Goal: Task Accomplishment & Management: Manage account settings

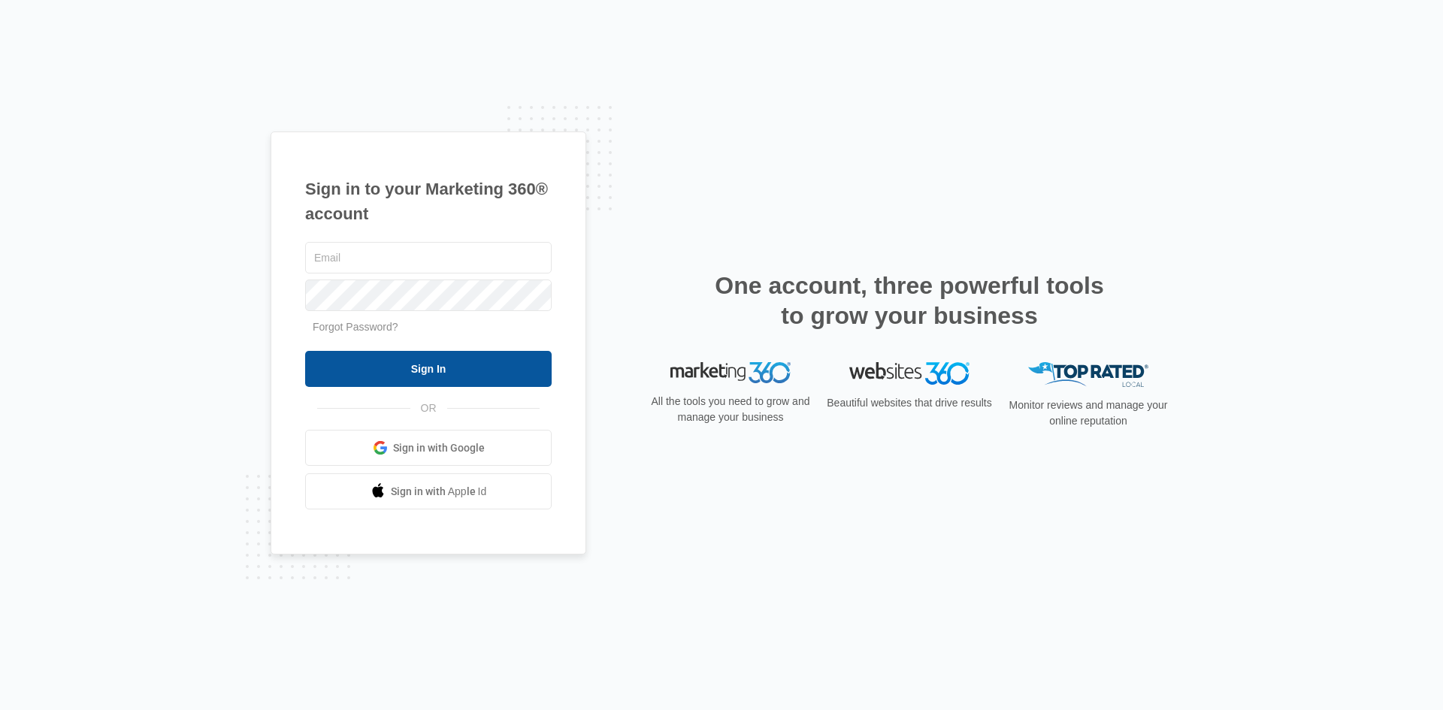
type input "sbackhus.renew@gmail.com"
click at [435, 376] on input "Sign In" at bounding box center [428, 369] width 247 height 36
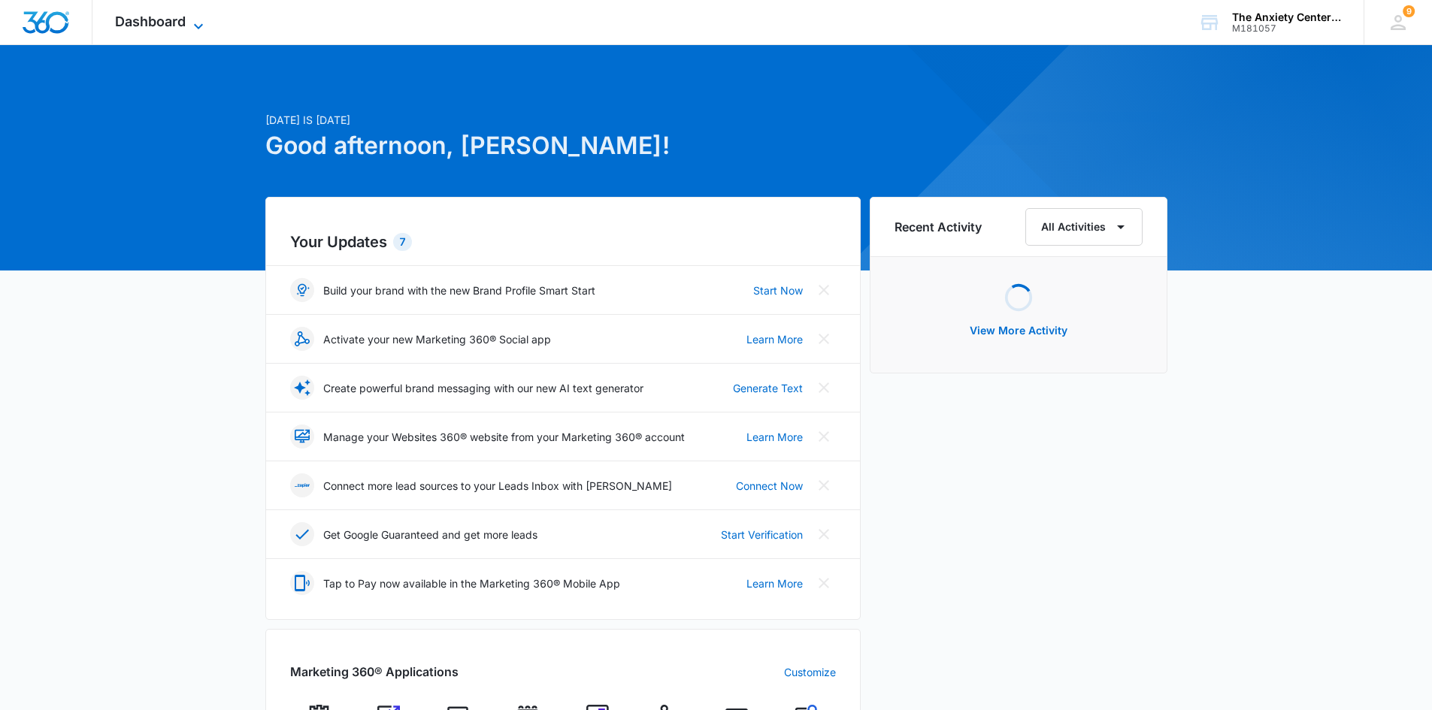
click at [195, 23] on icon at bounding box center [198, 26] width 18 height 18
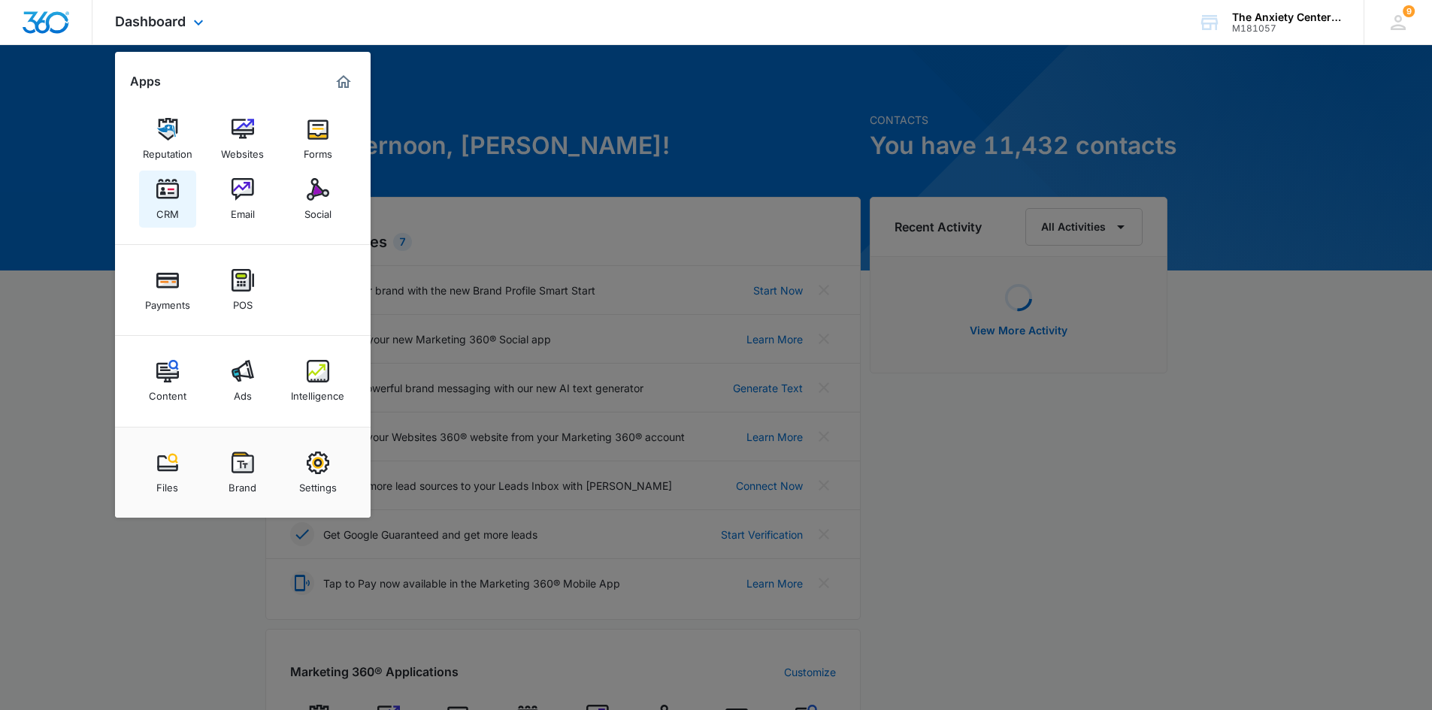
click at [173, 188] on img at bounding box center [167, 189] width 23 height 23
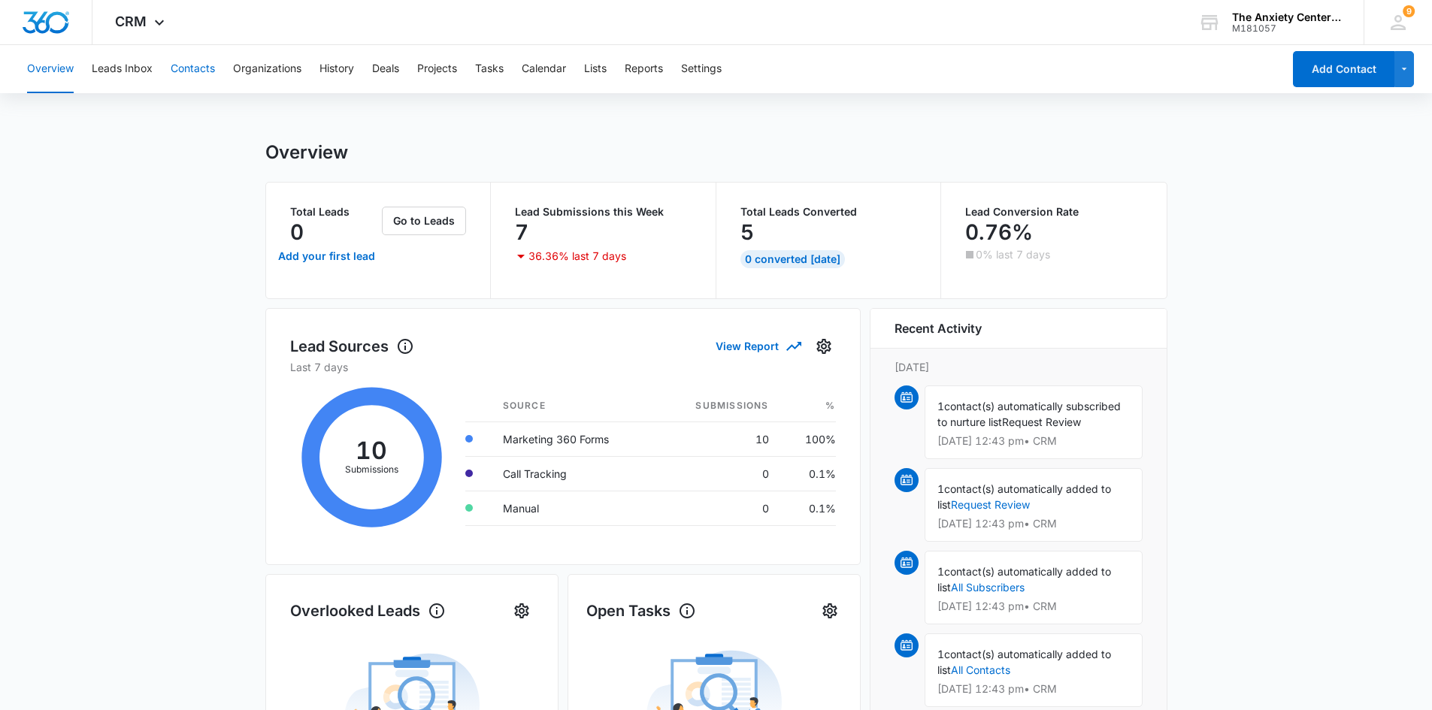
click at [186, 65] on button "Contacts" at bounding box center [193, 69] width 44 height 48
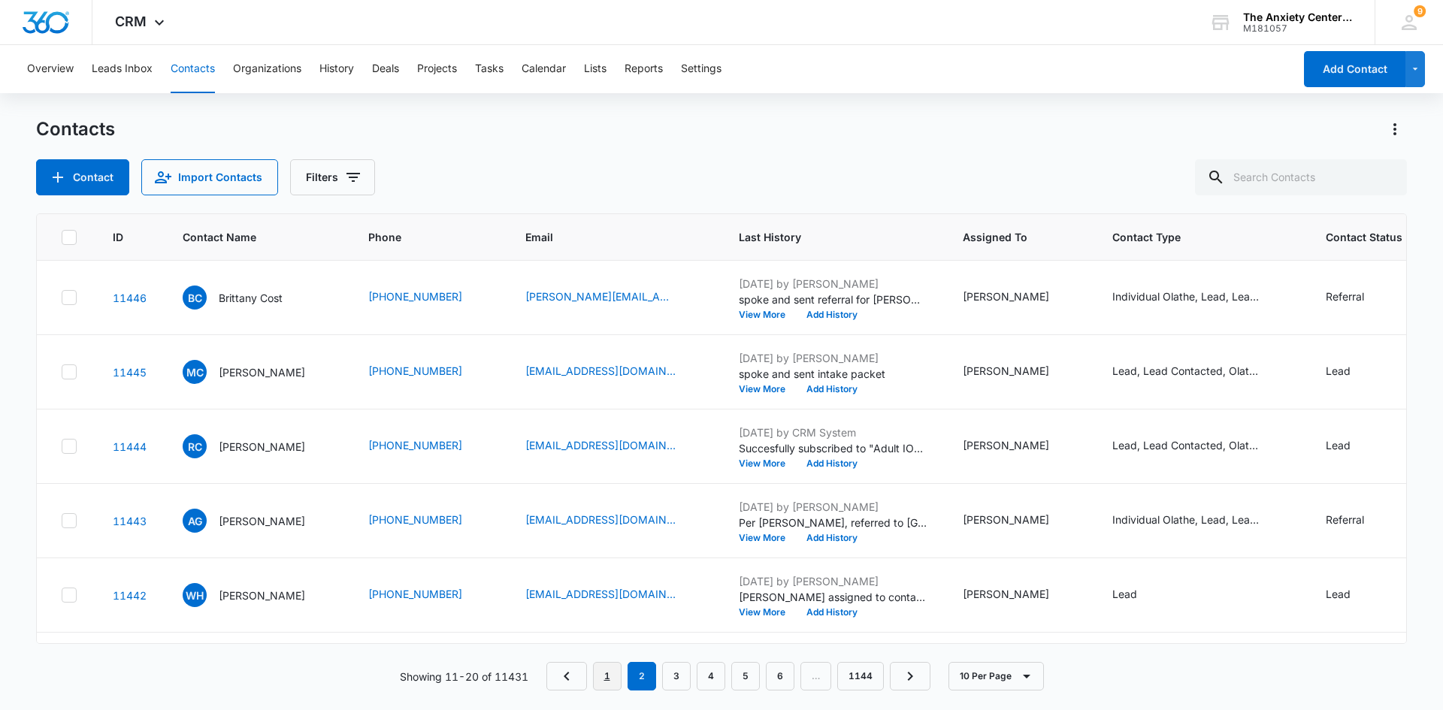
click at [607, 677] on link "1" at bounding box center [607, 676] width 29 height 29
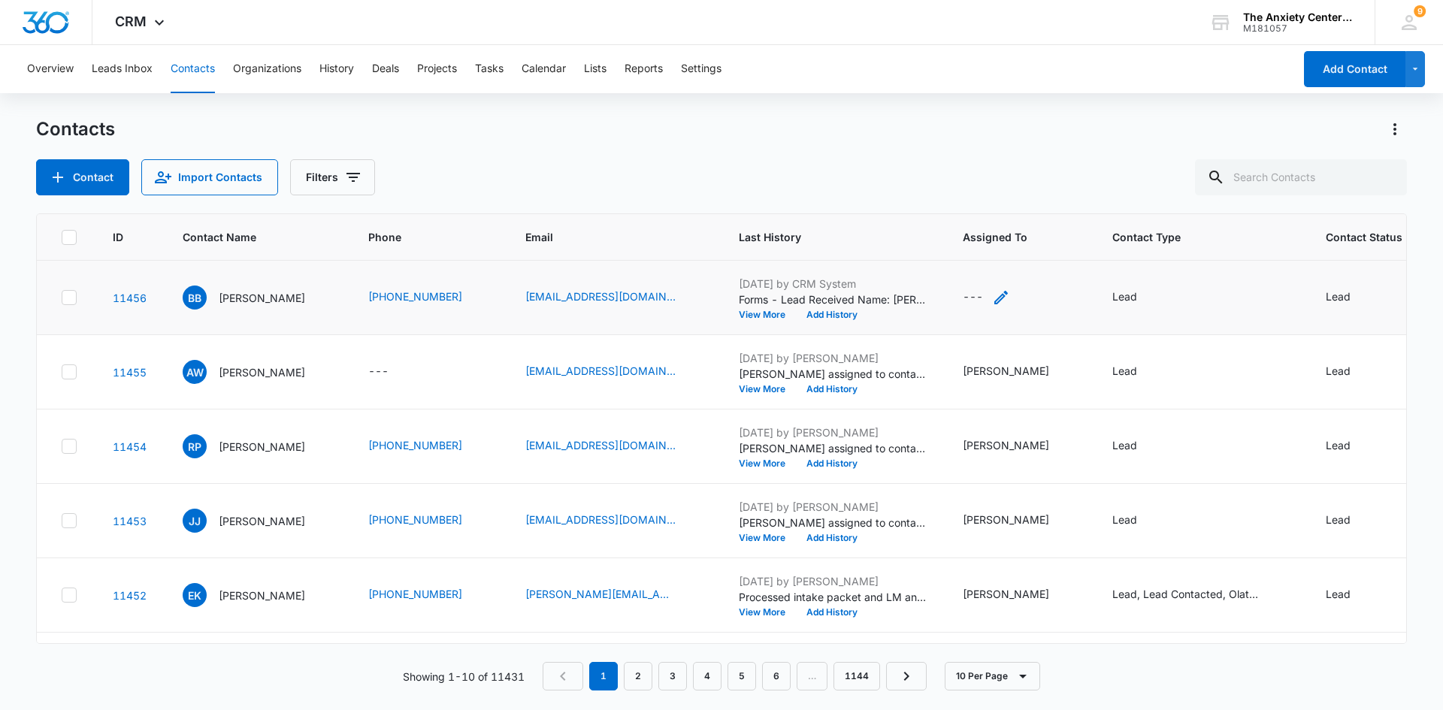
click at [995, 296] on icon "Assigned To - - Select to Edit Field" at bounding box center [1002, 298] width 14 height 14
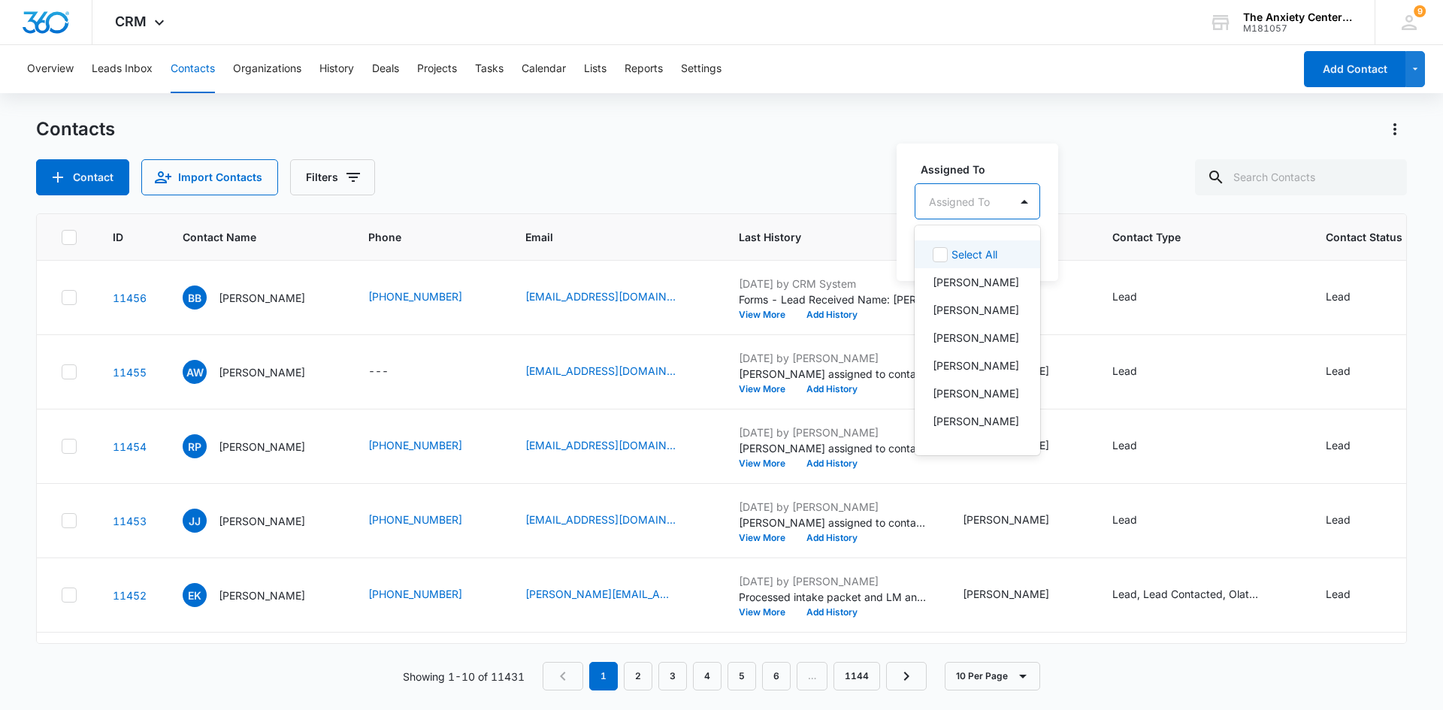
click at [995, 195] on div "Assigned To" at bounding box center [963, 202] width 94 height 34
click at [960, 282] on p "Erika Marker" at bounding box center [976, 282] width 86 height 16
click at [1013, 165] on label "Assigned To" at bounding box center [1006, 168] width 171 height 16
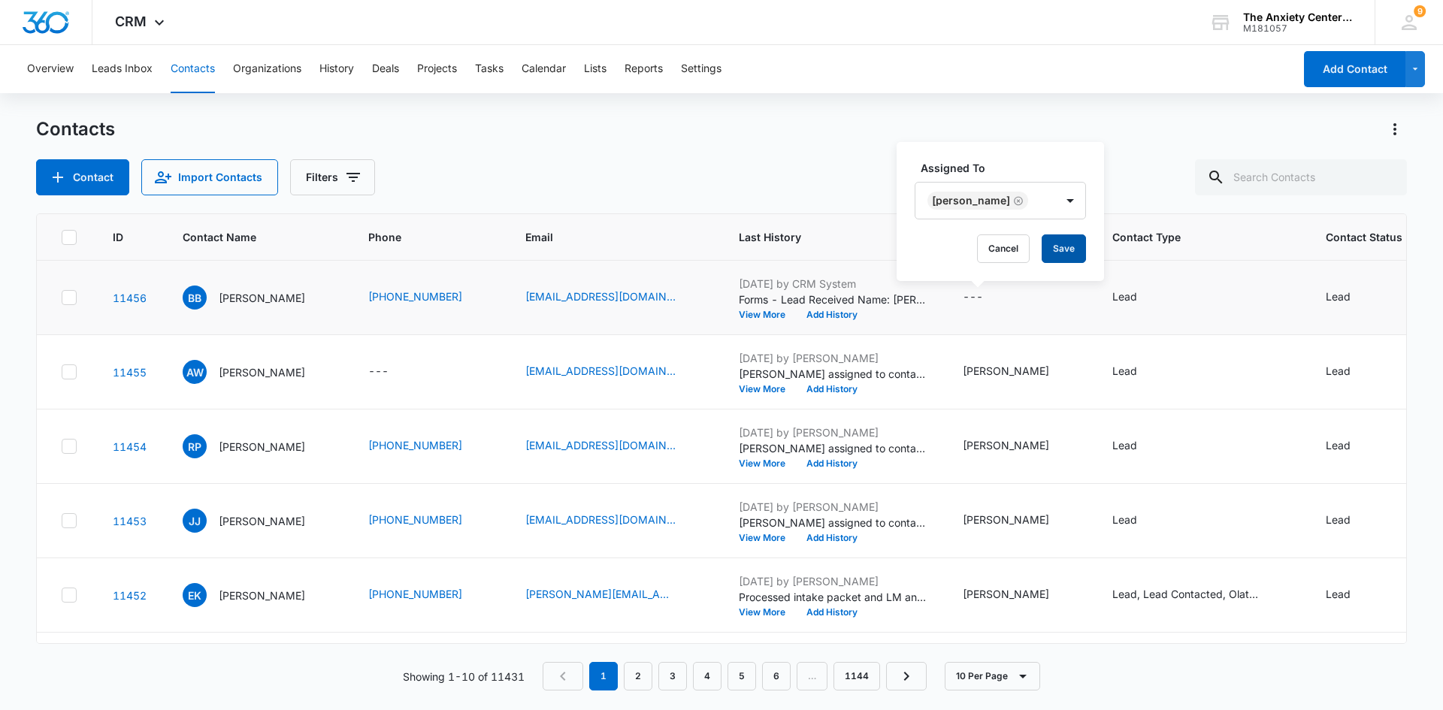
click at [1042, 247] on button "Save" at bounding box center [1064, 249] width 44 height 29
click at [159, 23] on icon at bounding box center [159, 26] width 18 height 18
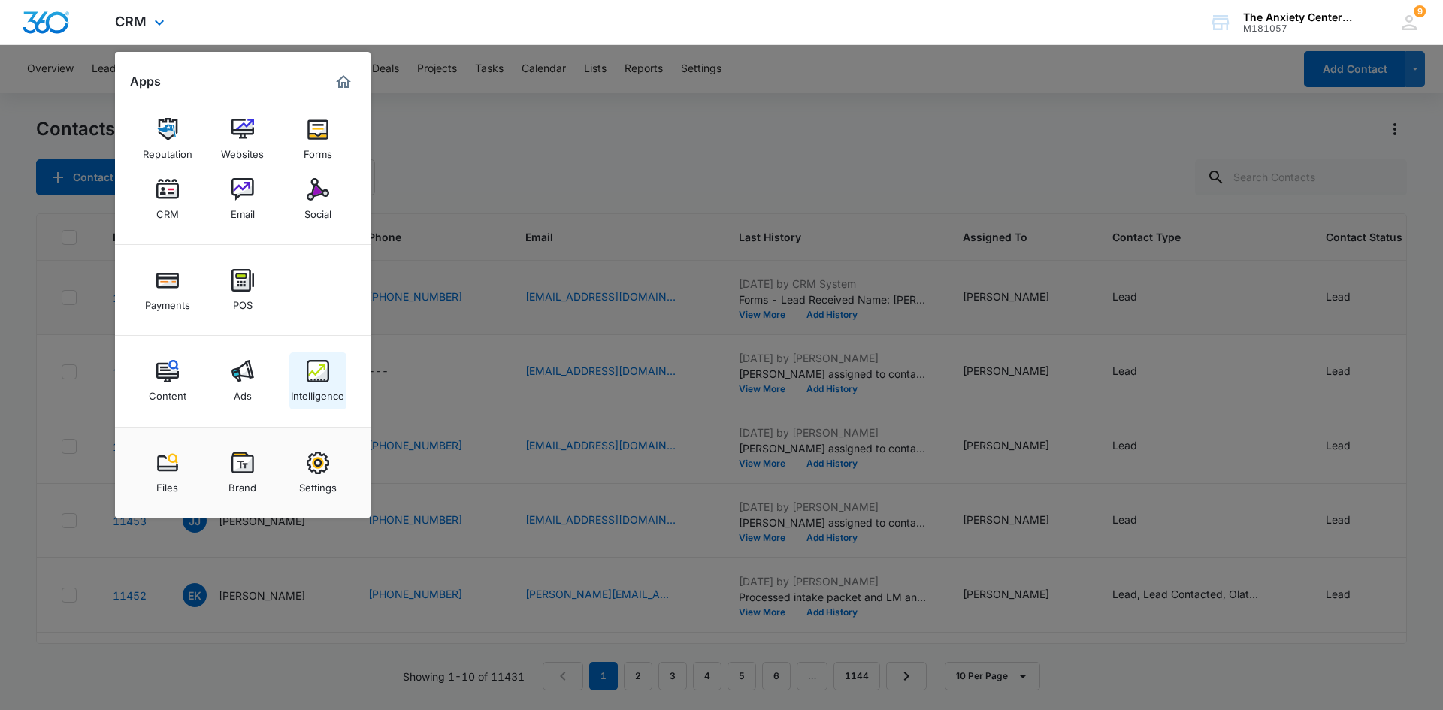
click at [317, 371] on img at bounding box center [318, 371] width 23 height 23
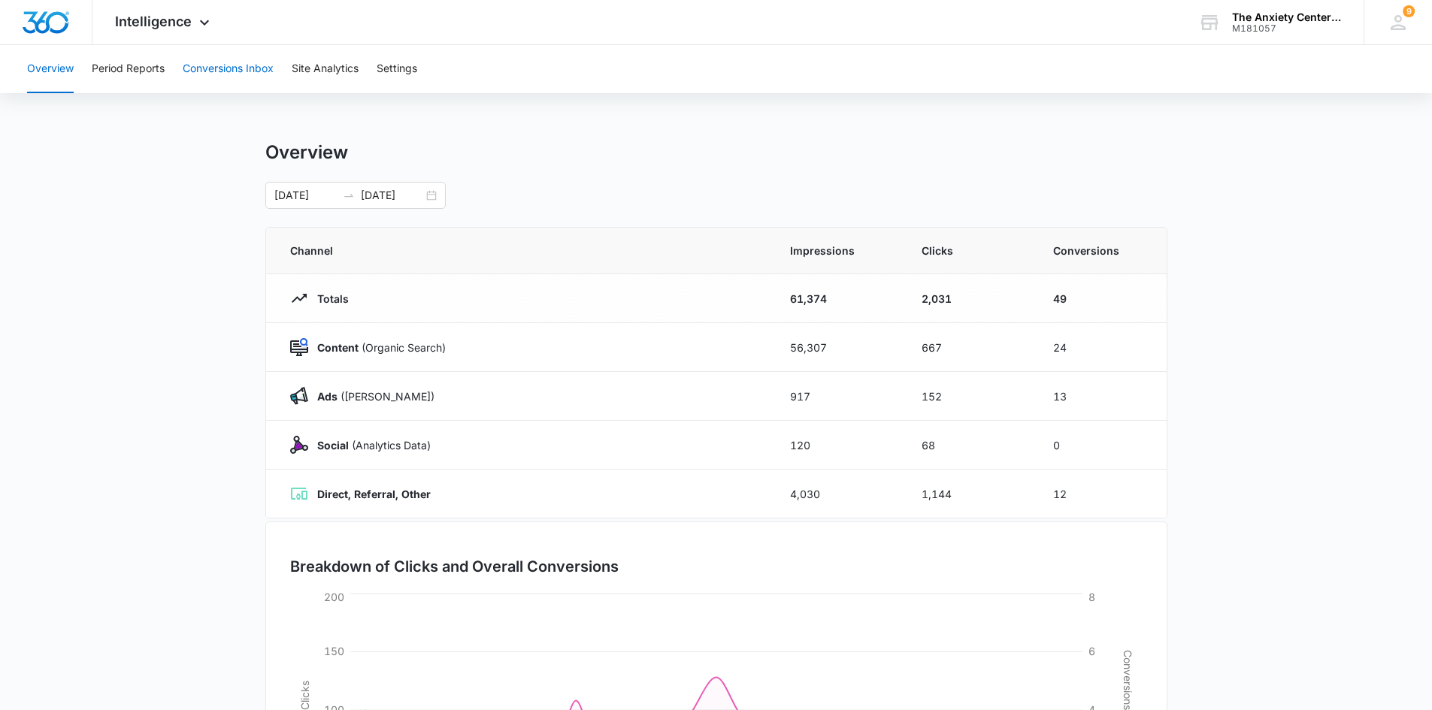
click at [222, 71] on button "Conversions Inbox" at bounding box center [228, 69] width 91 height 48
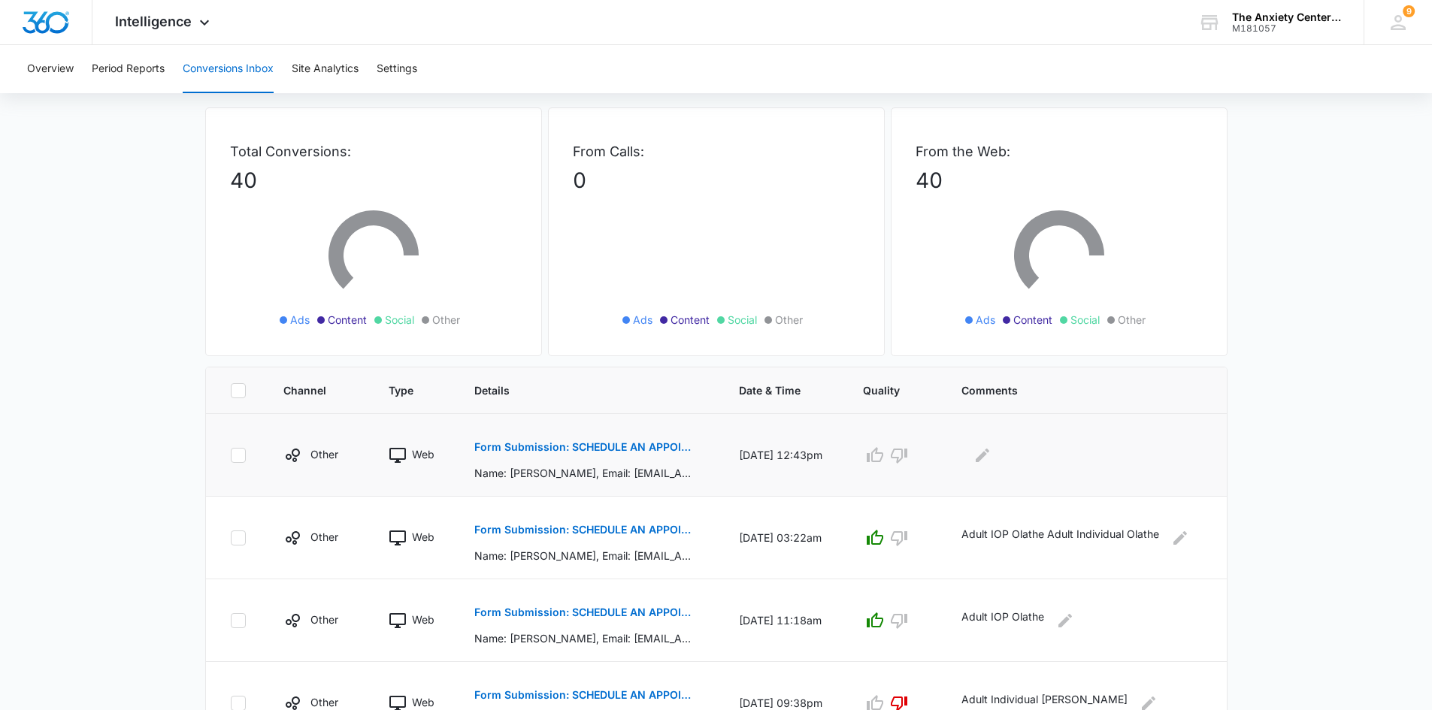
scroll to position [150, 0]
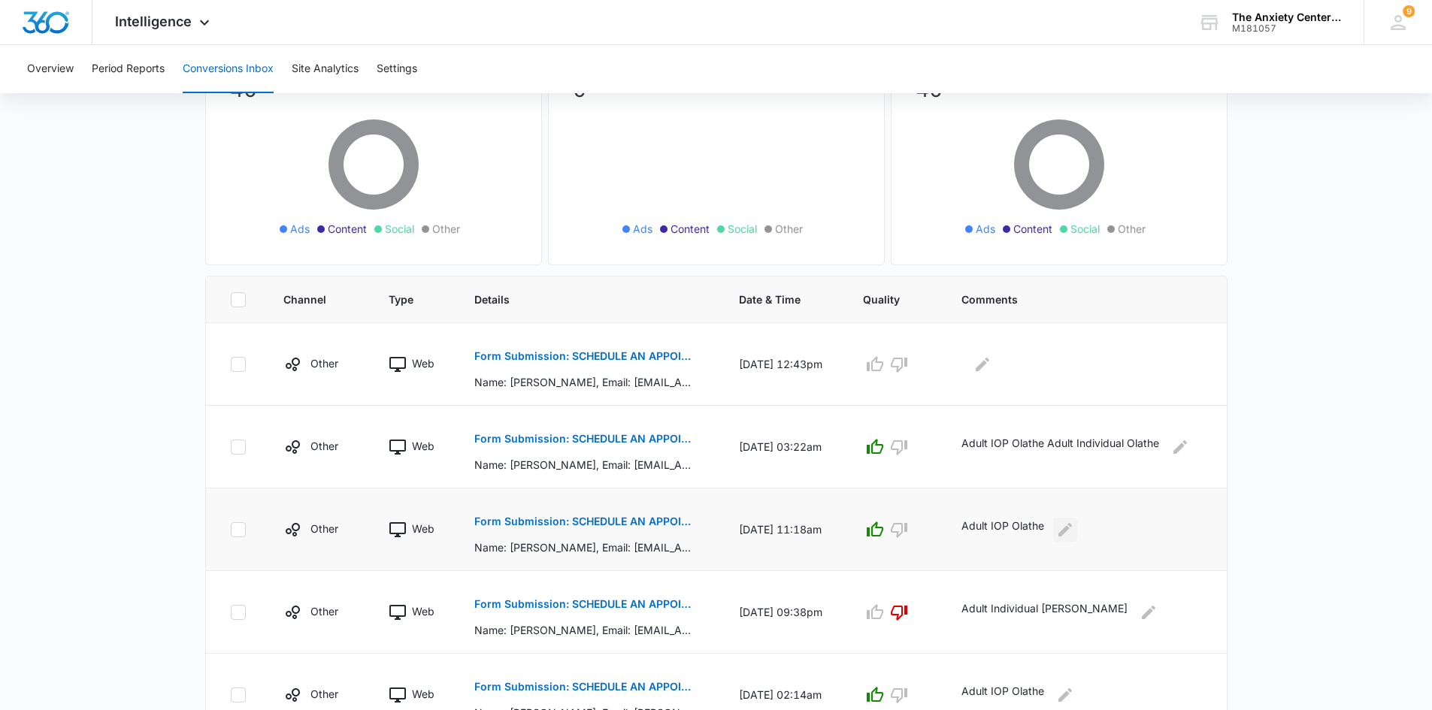
click at [1067, 533] on icon "Edit Comments" at bounding box center [1066, 529] width 14 height 14
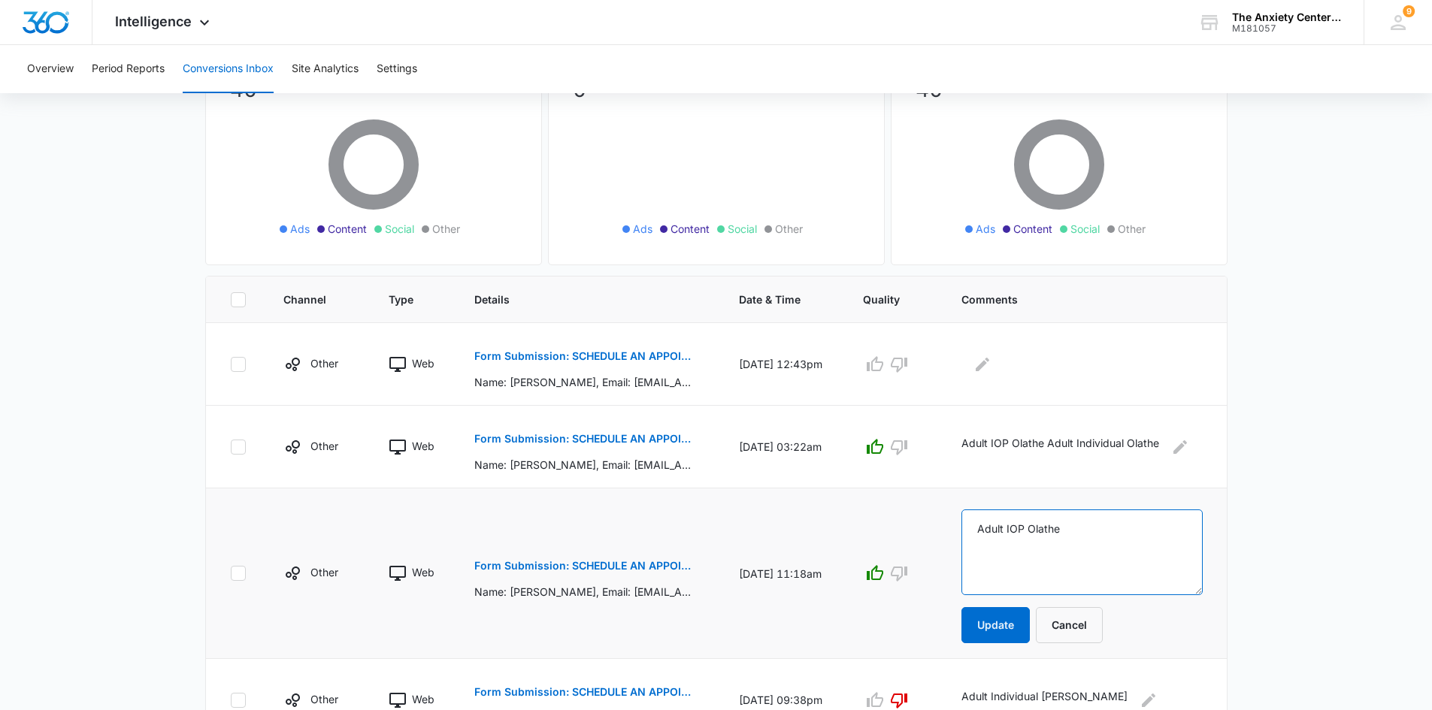
drag, startPoint x: 985, startPoint y: 532, endPoint x: 1095, endPoint y: 530, distance: 109.8
click at [1103, 533] on textarea "Adult IOP Olathe" at bounding box center [1082, 553] width 241 height 86
drag, startPoint x: 1065, startPoint y: 625, endPoint x: 1059, endPoint y: 585, distance: 41.2
click at [1065, 625] on button "Cancel" at bounding box center [1069, 625] width 67 height 36
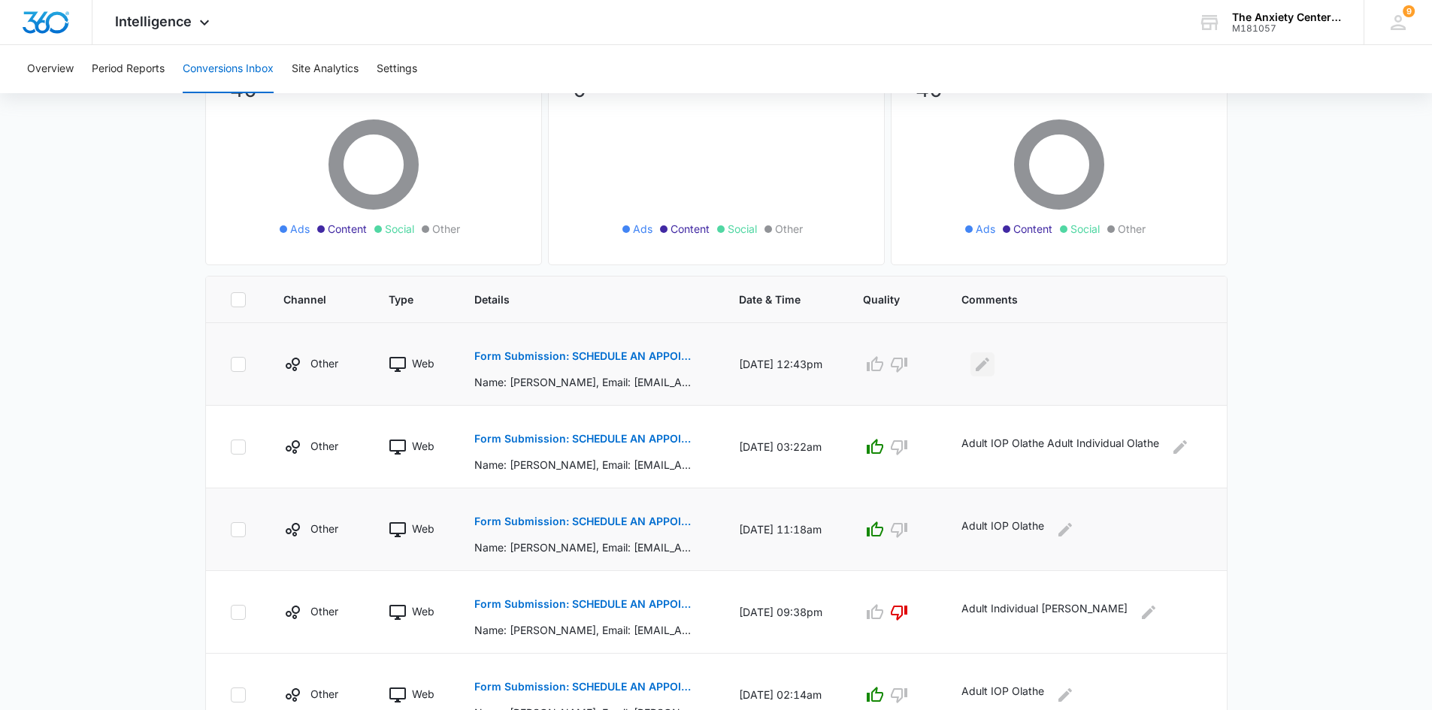
click at [992, 365] on icon "Edit Comments" at bounding box center [983, 365] width 18 height 18
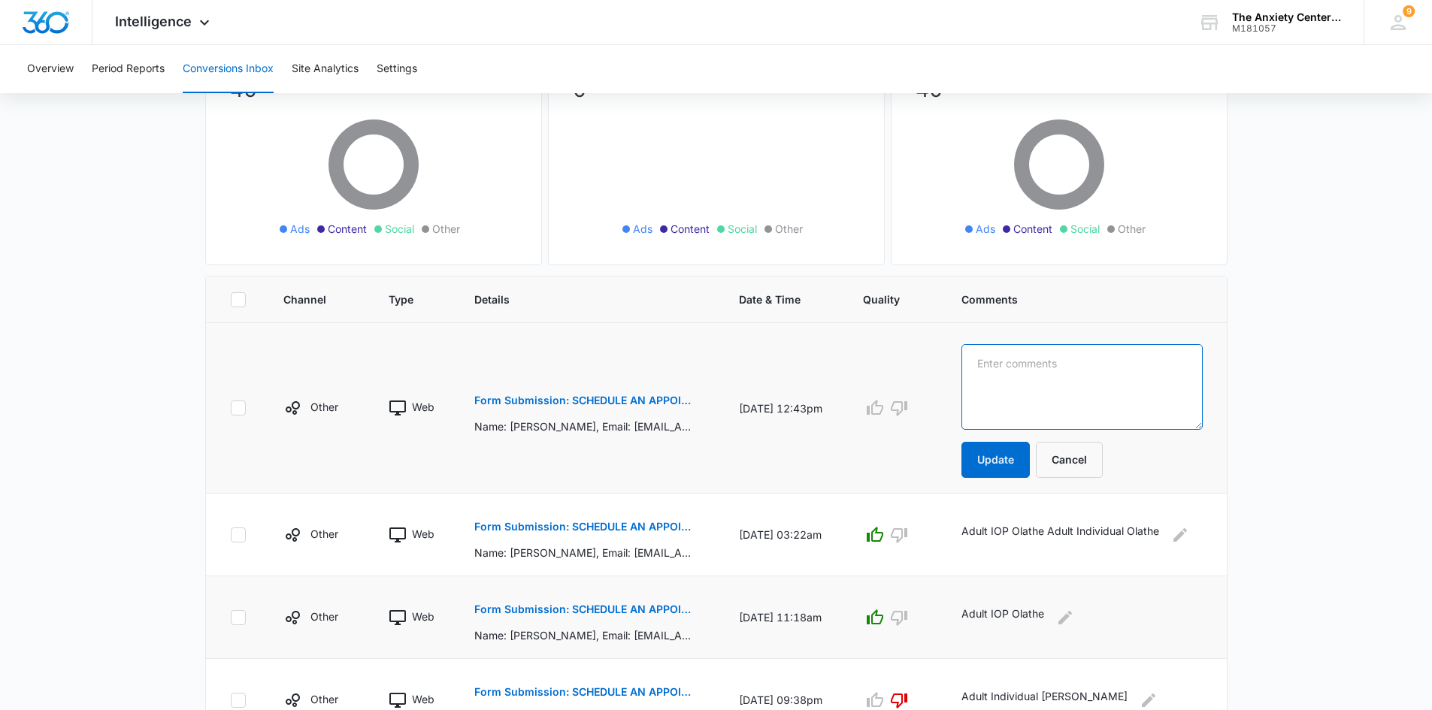
paste textarea "Adult IOP Olathe"
type textarea "Adult IOP Olathe"
click at [1016, 462] on button "Update" at bounding box center [996, 460] width 68 height 36
click at [1001, 462] on button "Update" at bounding box center [996, 460] width 68 height 36
click at [1000, 462] on button "Update" at bounding box center [996, 460] width 68 height 36
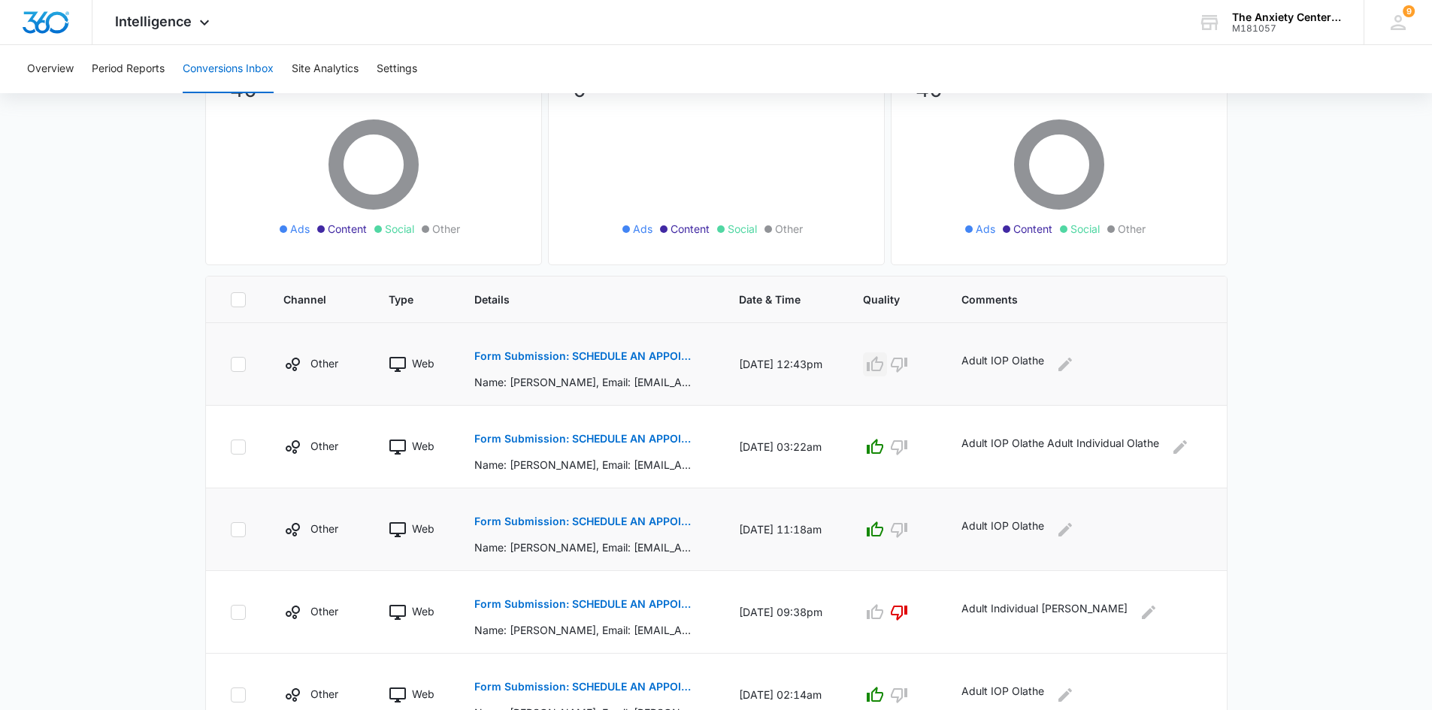
click at [879, 364] on icon "button" at bounding box center [875, 363] width 17 height 15
